Goal: Transaction & Acquisition: Book appointment/travel/reservation

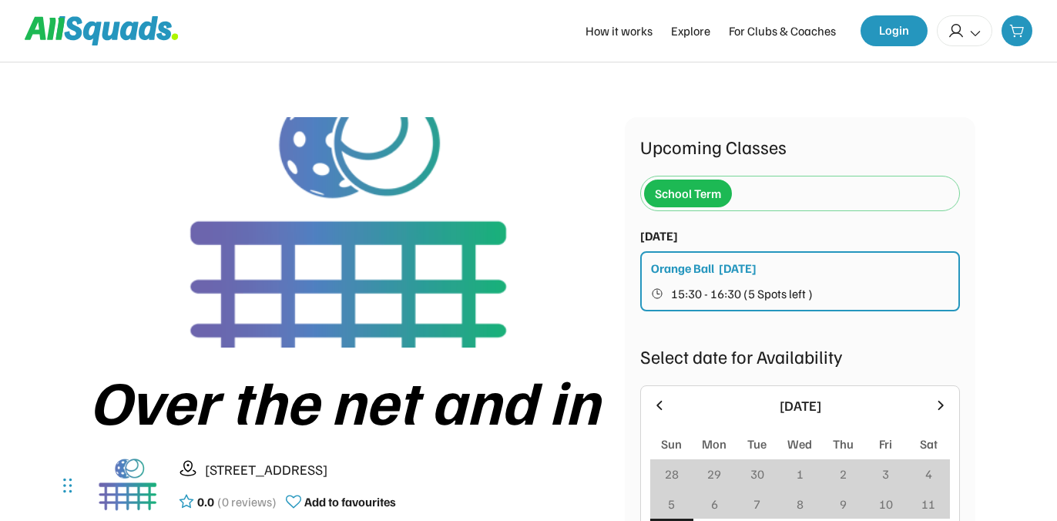
click at [842, 267] on div "Orange Ball Monday 15:30 - 16:30 (5 Spots left )" at bounding box center [800, 281] width 320 height 60
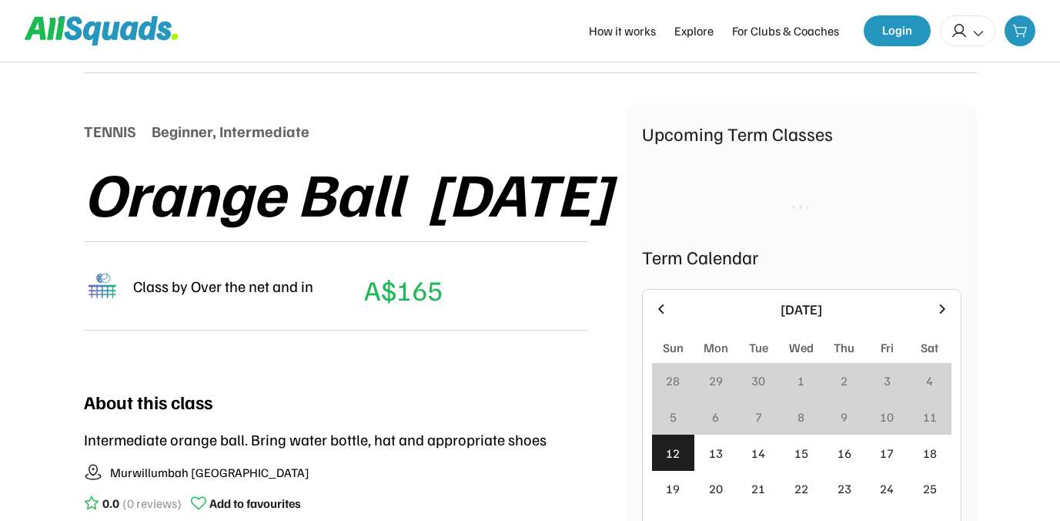
scroll to position [139, 0]
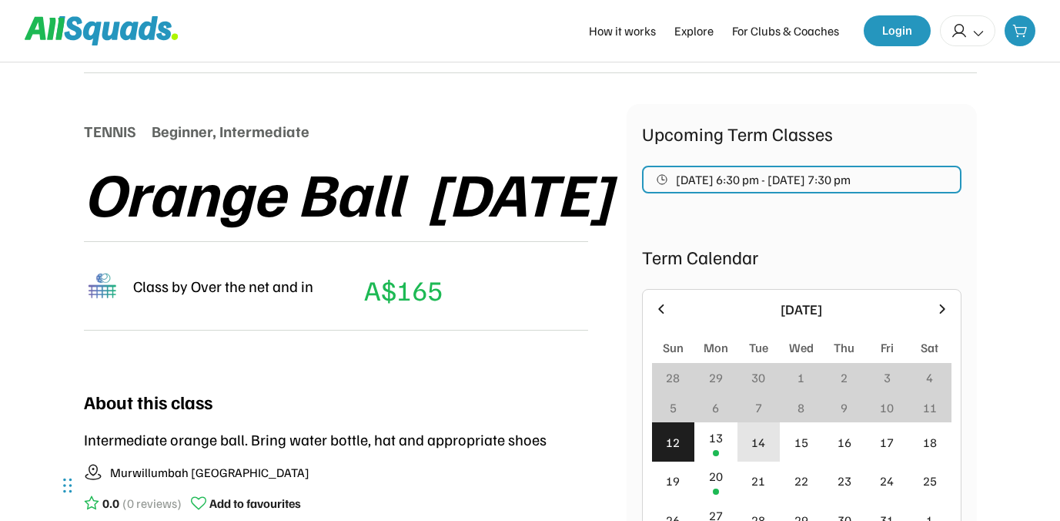
click at [760, 440] on div "14" at bounding box center [759, 442] width 14 height 18
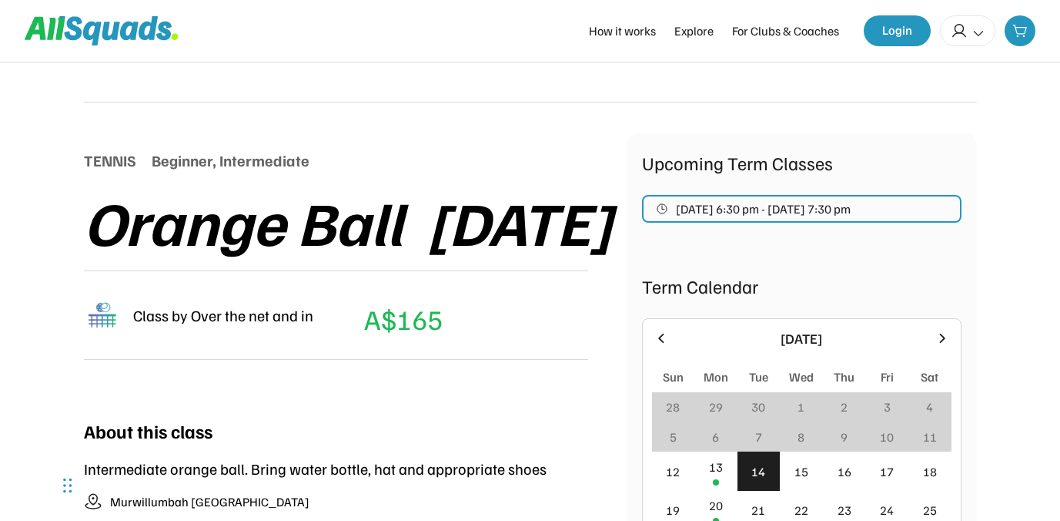
scroll to position [0, 0]
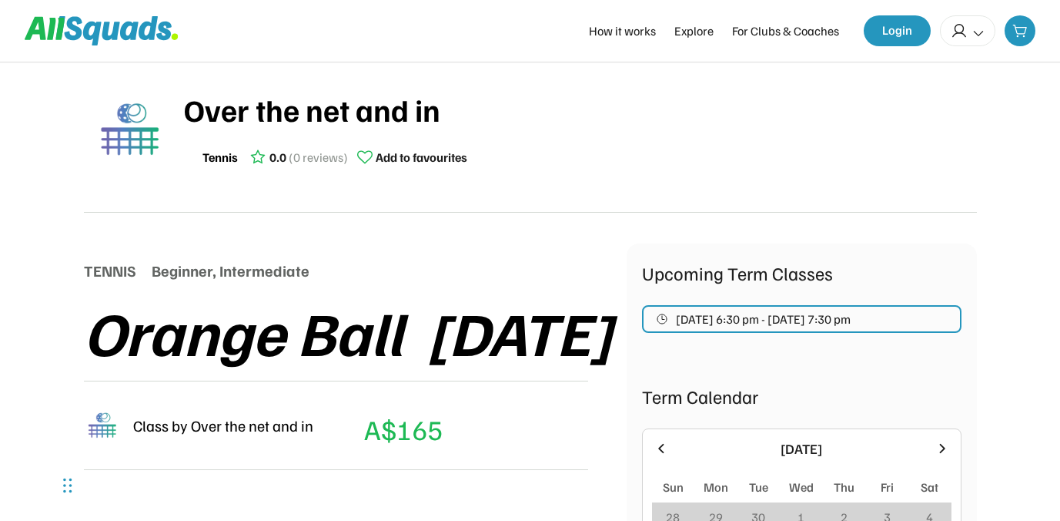
click at [807, 322] on span "[DATE] 6:30 pm - [DATE] 7:30 pm" at bounding box center [763, 319] width 175 height 12
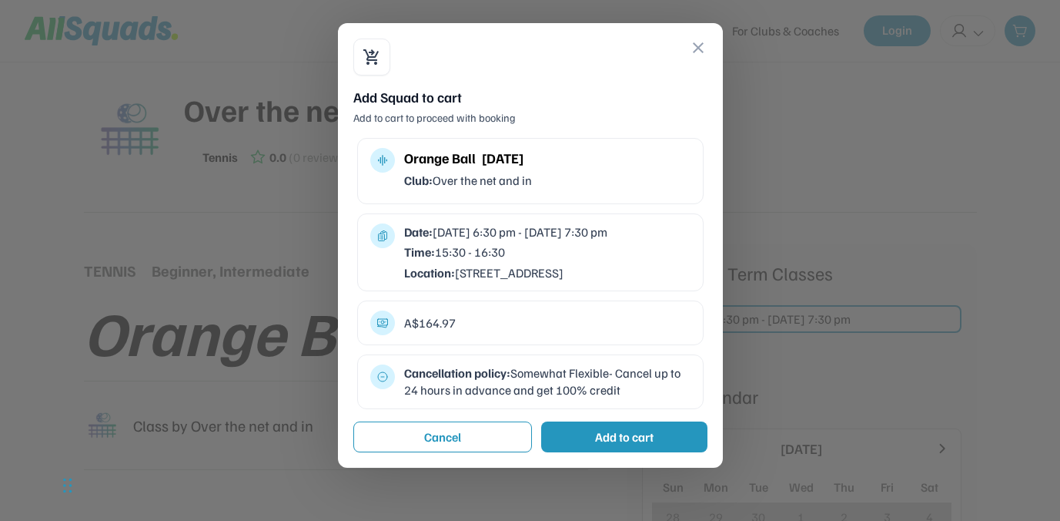
click at [447, 168] on div "Orange Ball [DATE]" at bounding box center [547, 158] width 286 height 21
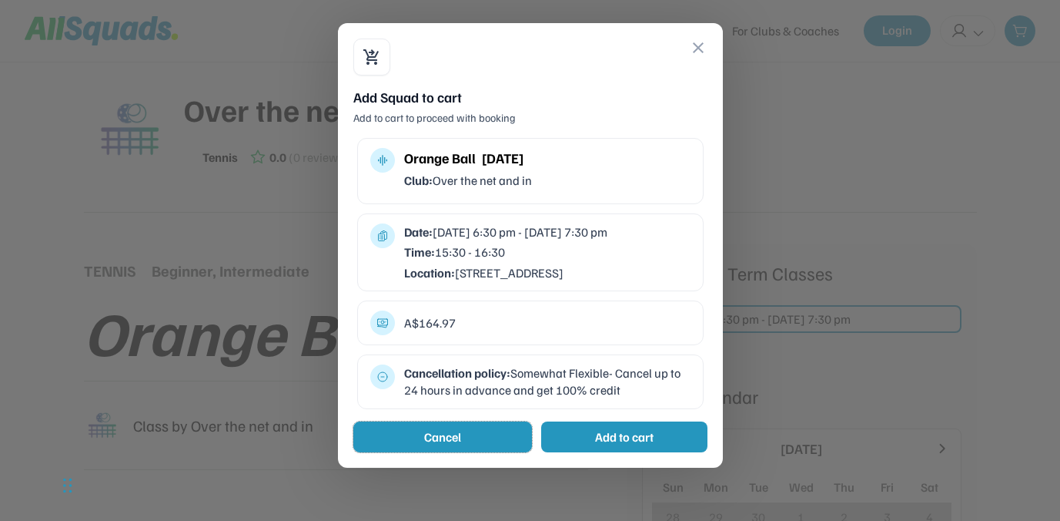
click at [441, 452] on button "Cancel" at bounding box center [442, 436] width 179 height 31
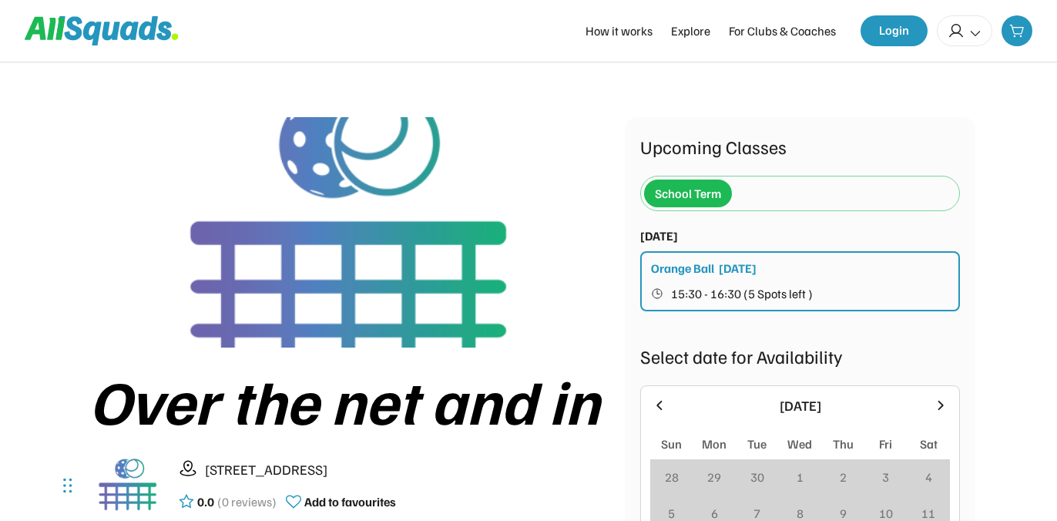
click at [690, 192] on div "School Term" at bounding box center [688, 193] width 66 height 18
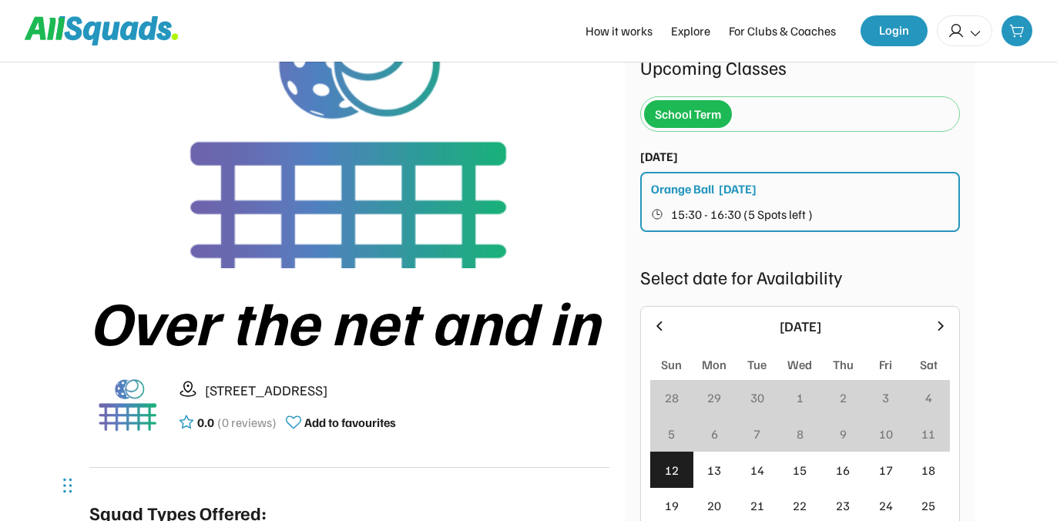
click at [863, 219] on button "15:30 - 16:30 (5 Spots left )" at bounding box center [801, 214] width 300 height 20
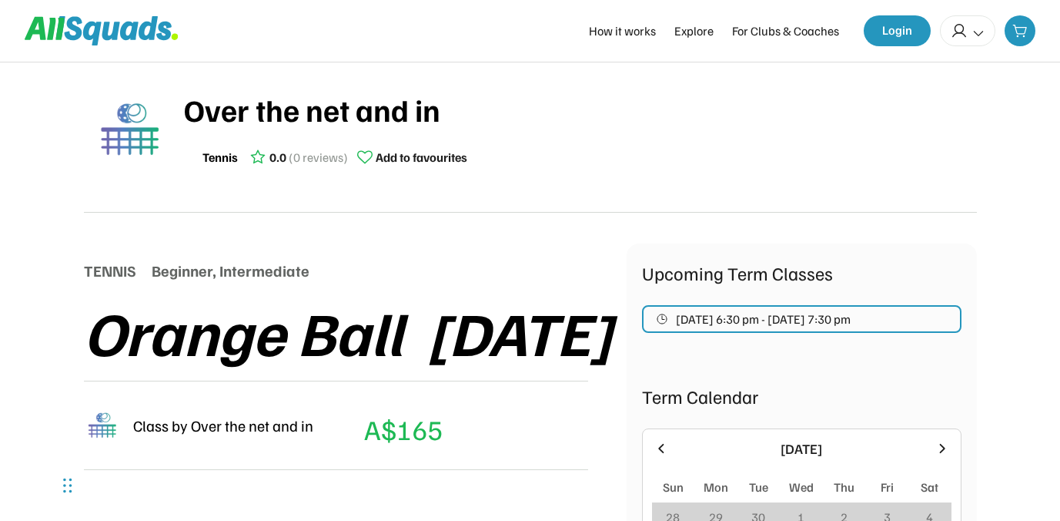
click at [836, 317] on span "[DATE] 6:30 pm - [DATE] 7:30 pm" at bounding box center [763, 319] width 175 height 12
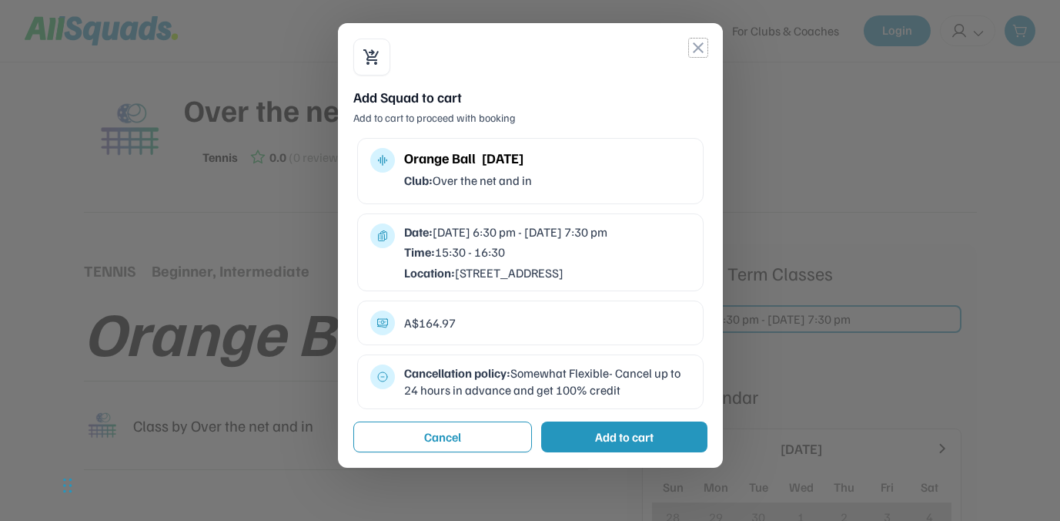
click at [699, 48] on button "close" at bounding box center [698, 48] width 18 height 18
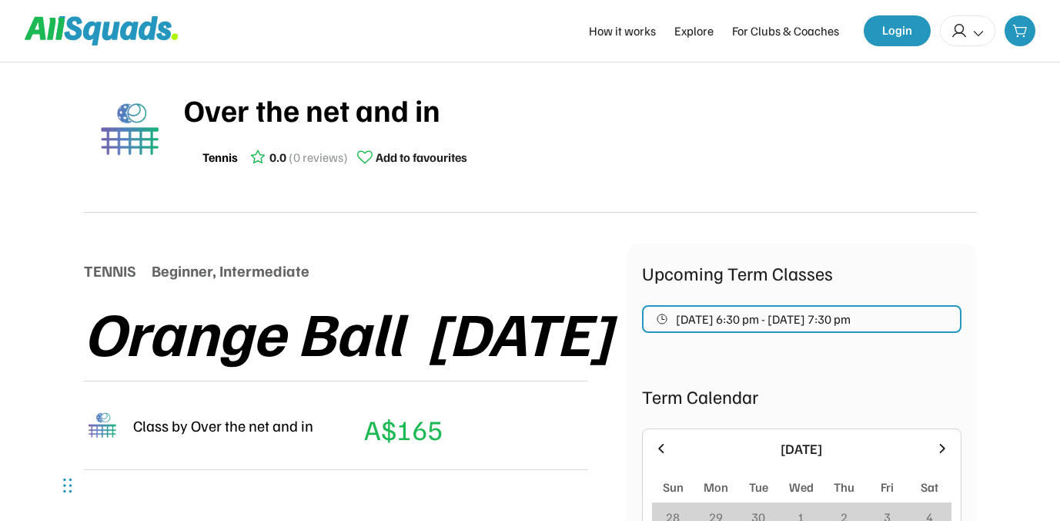
click at [972, 33] on icon at bounding box center [979, 33] width 14 height 14
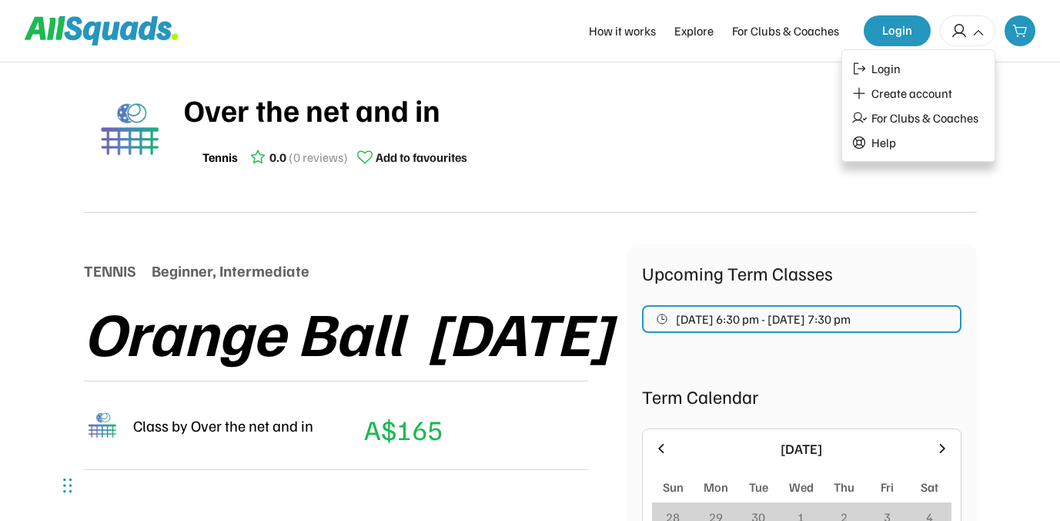
click at [972, 34] on icon at bounding box center [979, 33] width 14 height 14
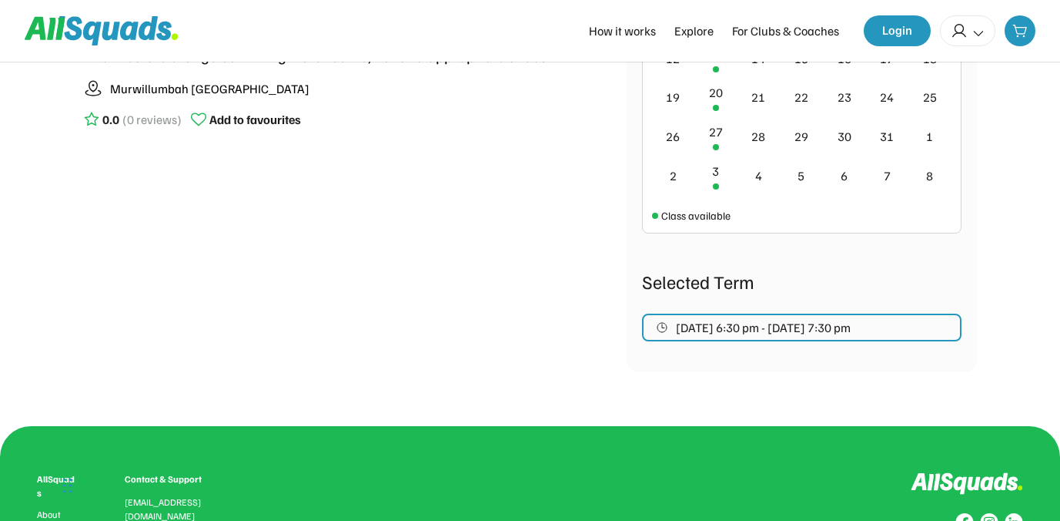
scroll to position [534, 0]
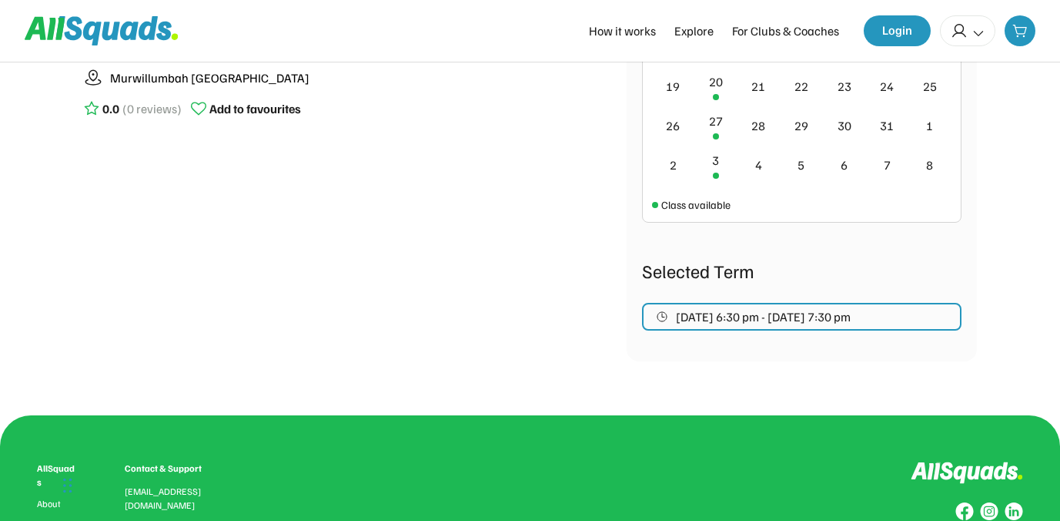
click at [923, 314] on button "[DATE] 6:30 pm - [DATE] 7:30 pm" at bounding box center [802, 317] width 320 height 28
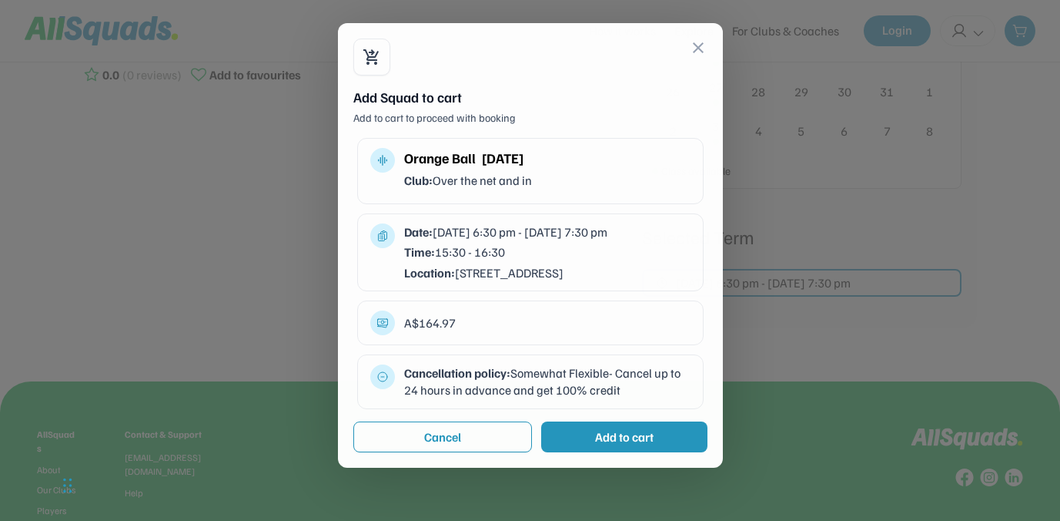
scroll to position [602, 0]
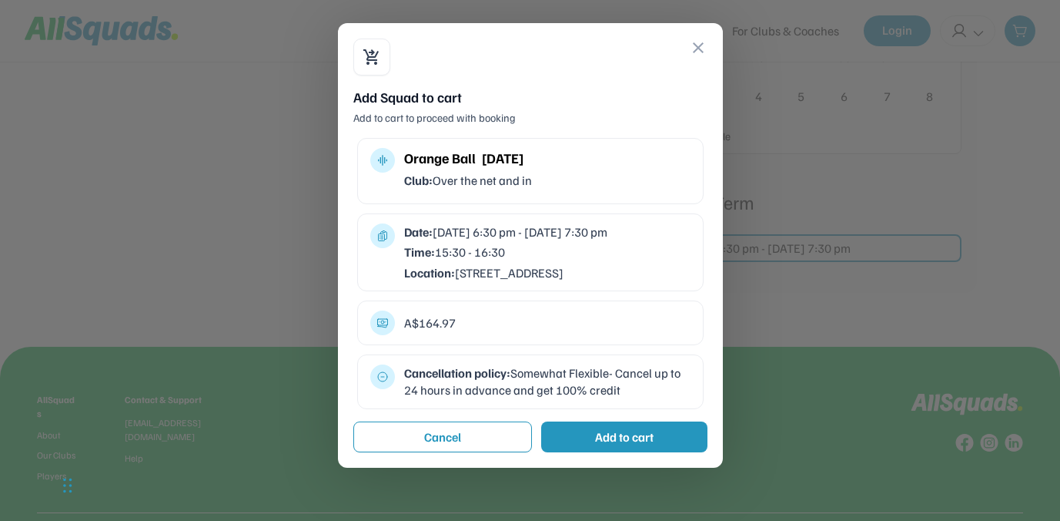
click at [702, 49] on button "close" at bounding box center [698, 48] width 18 height 18
